Goal: Task Accomplishment & Management: Use online tool/utility

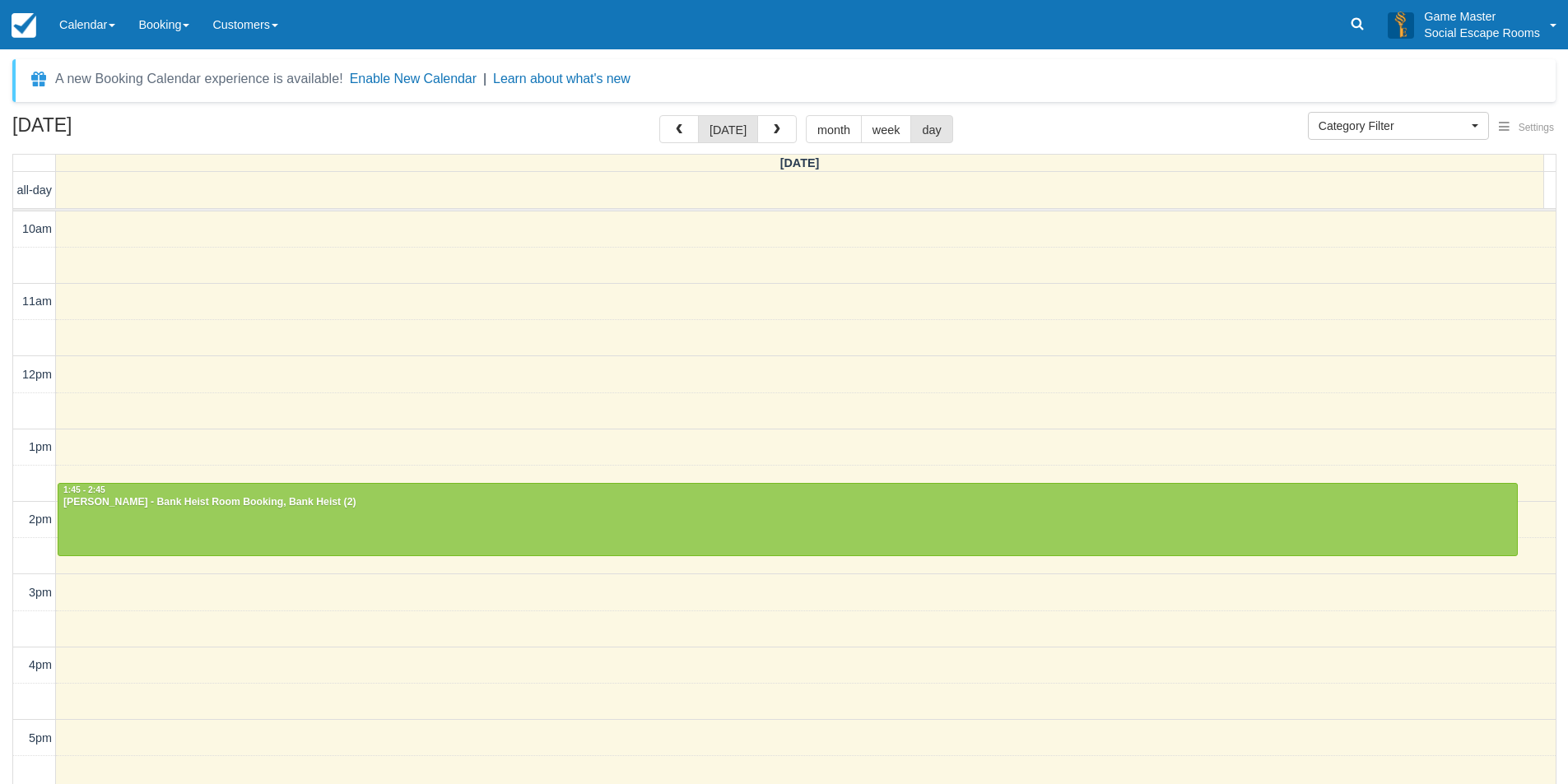
select select
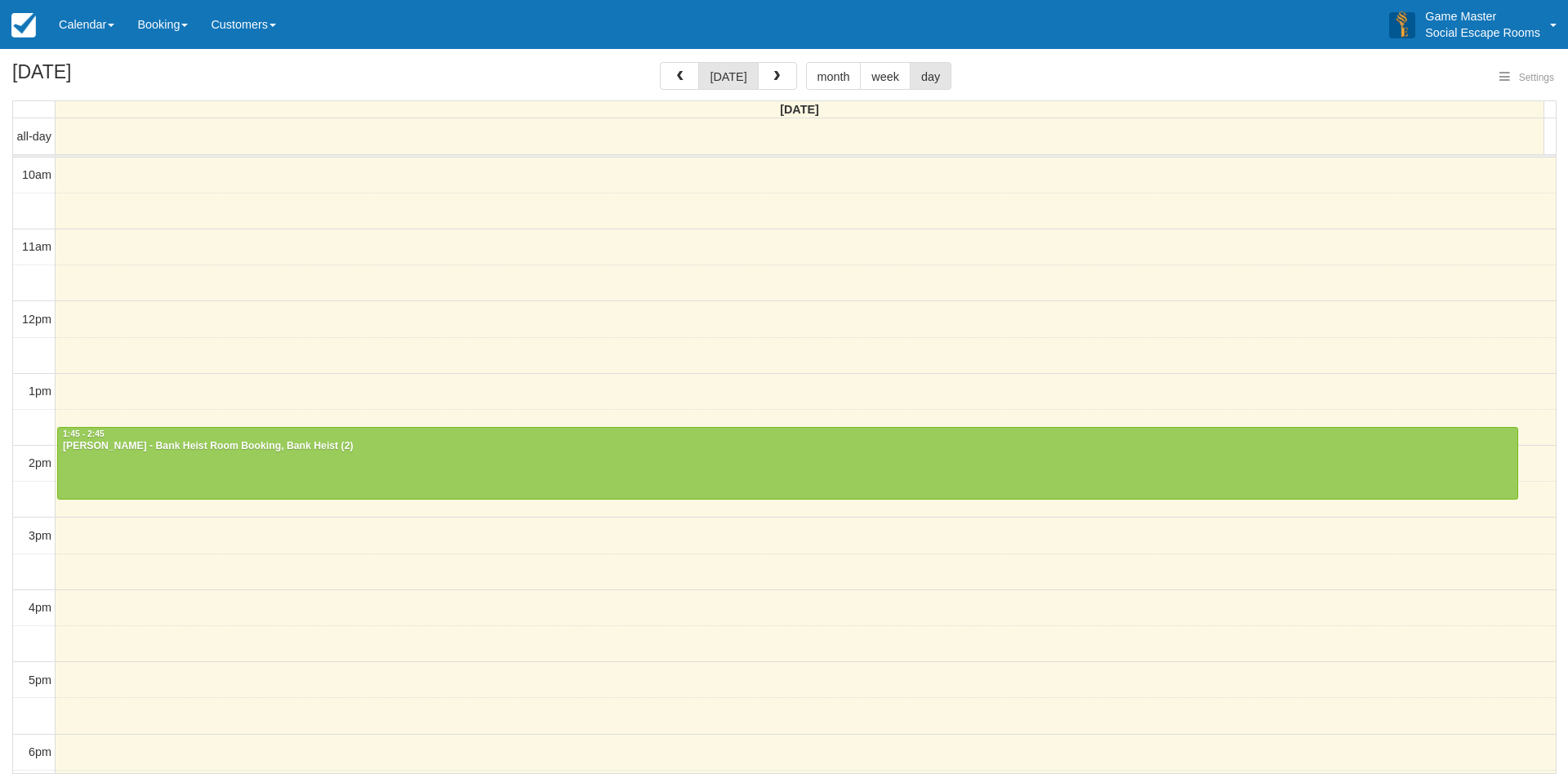
select select
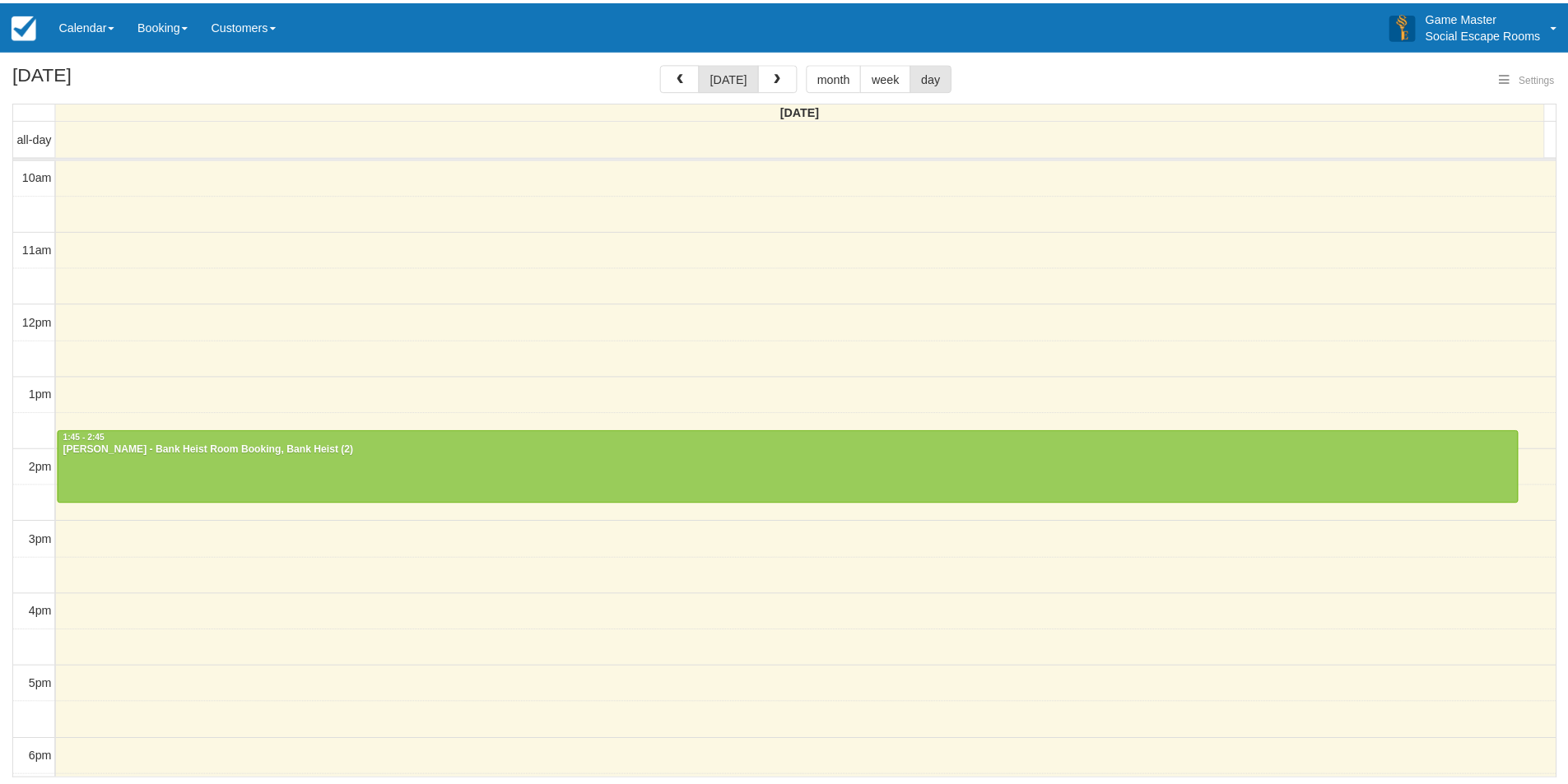
scroll to position [219, 0]
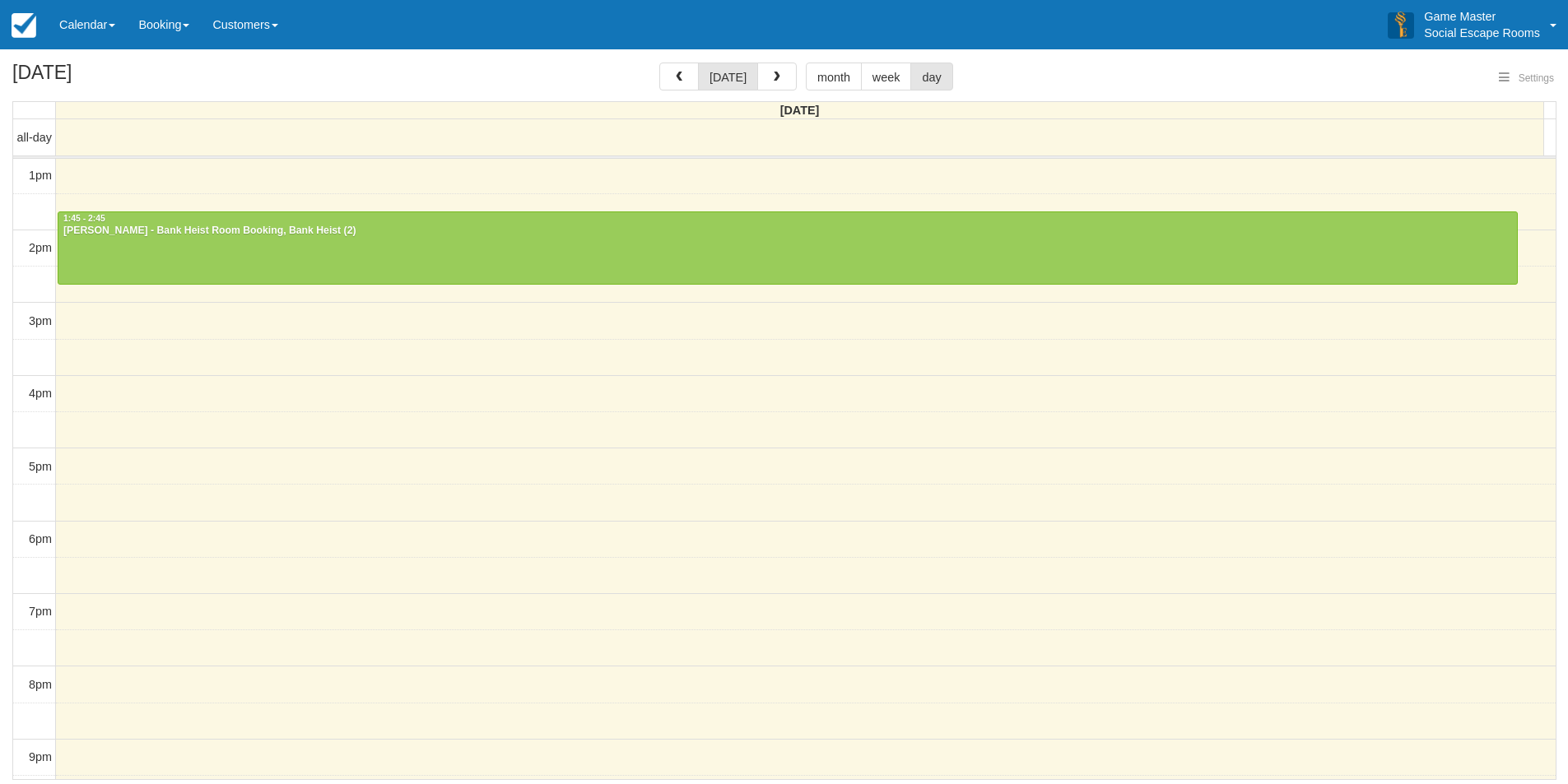
select select
